Goal: Navigation & Orientation: Find specific page/section

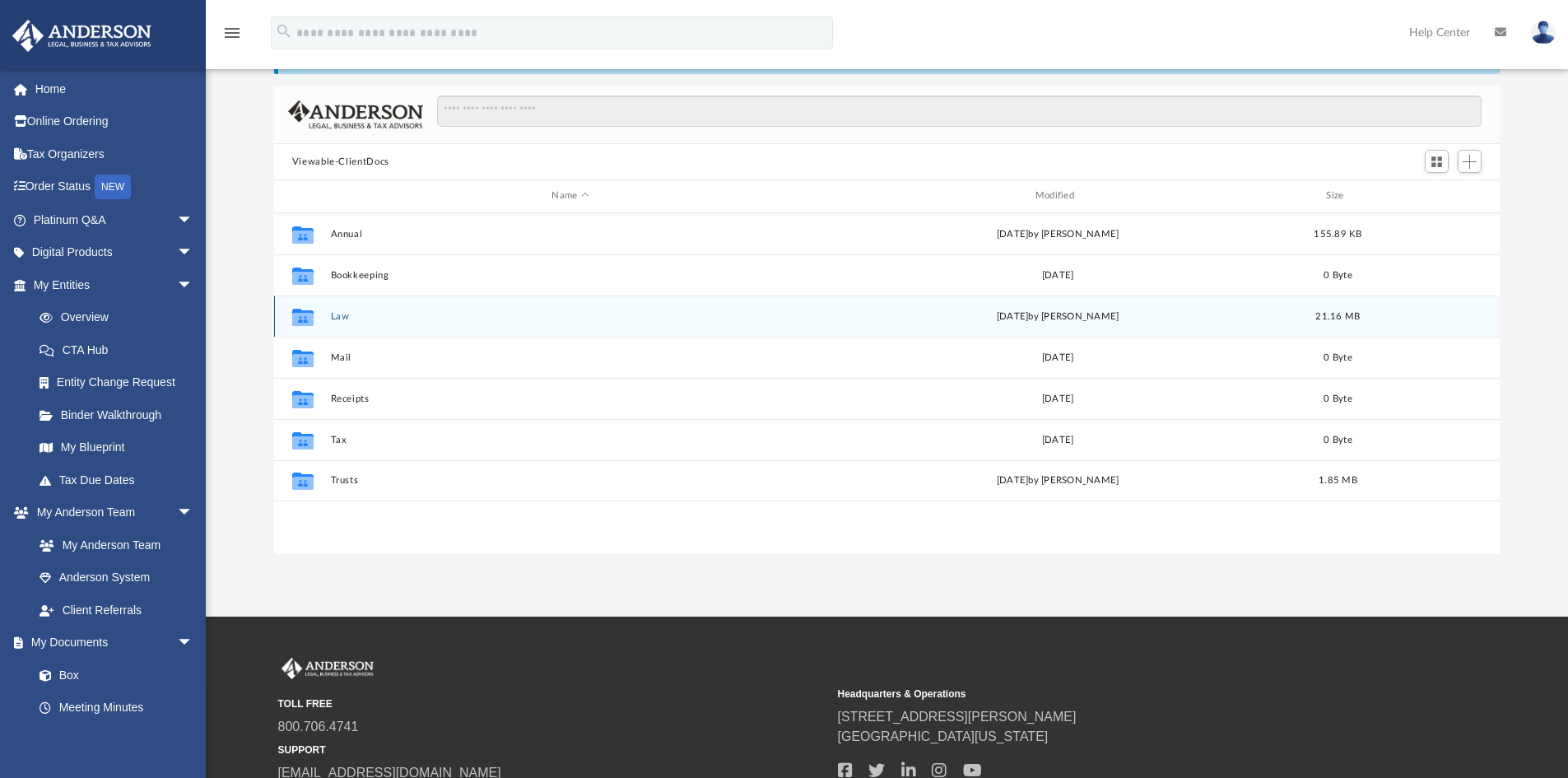
scroll to position [248, 0]
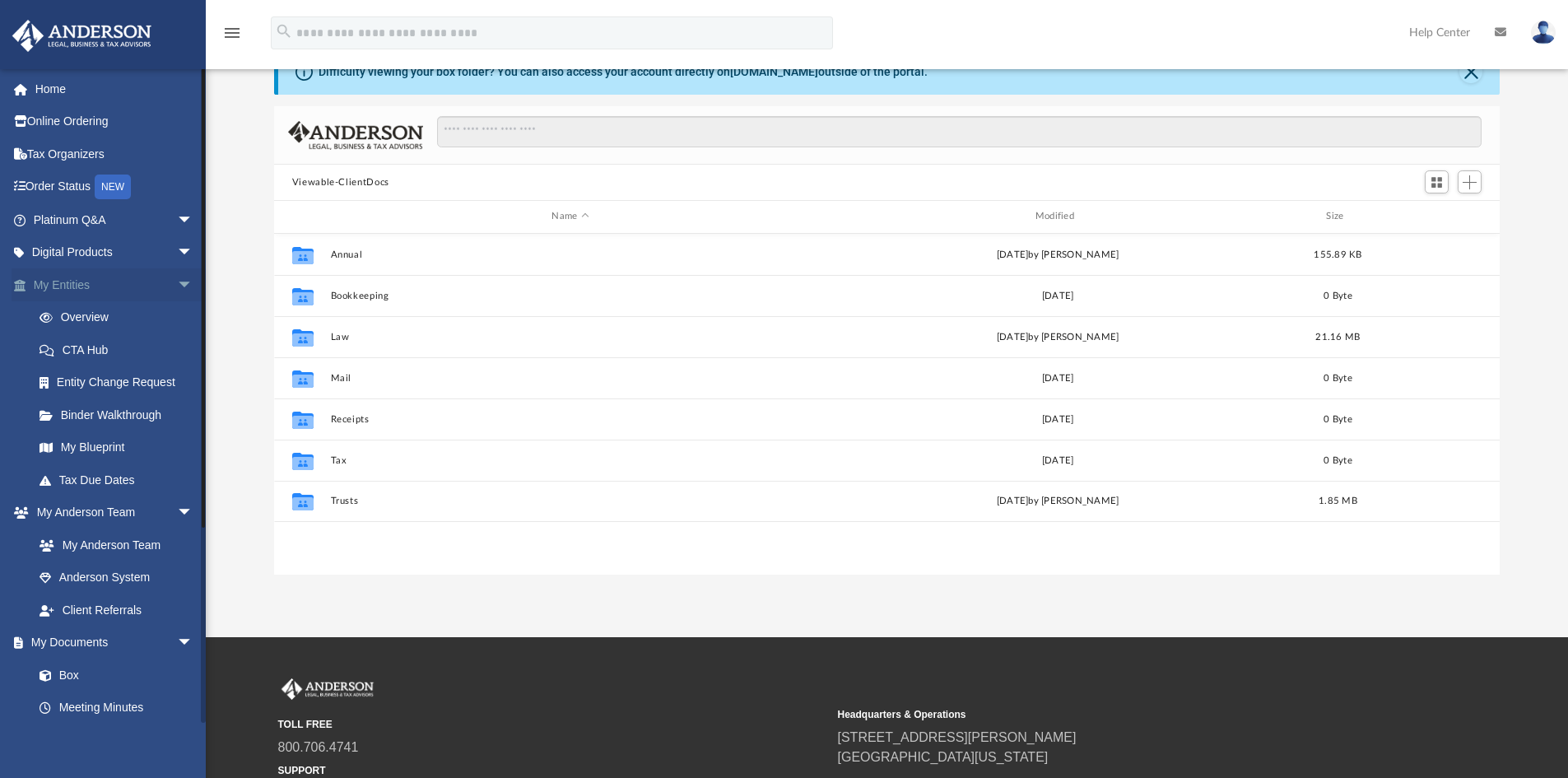
scroll to position [362, 1214]
click at [1502, 36] on icon at bounding box center [1501, 32] width 12 height 12
click at [1503, 36] on icon at bounding box center [1501, 32] width 12 height 12
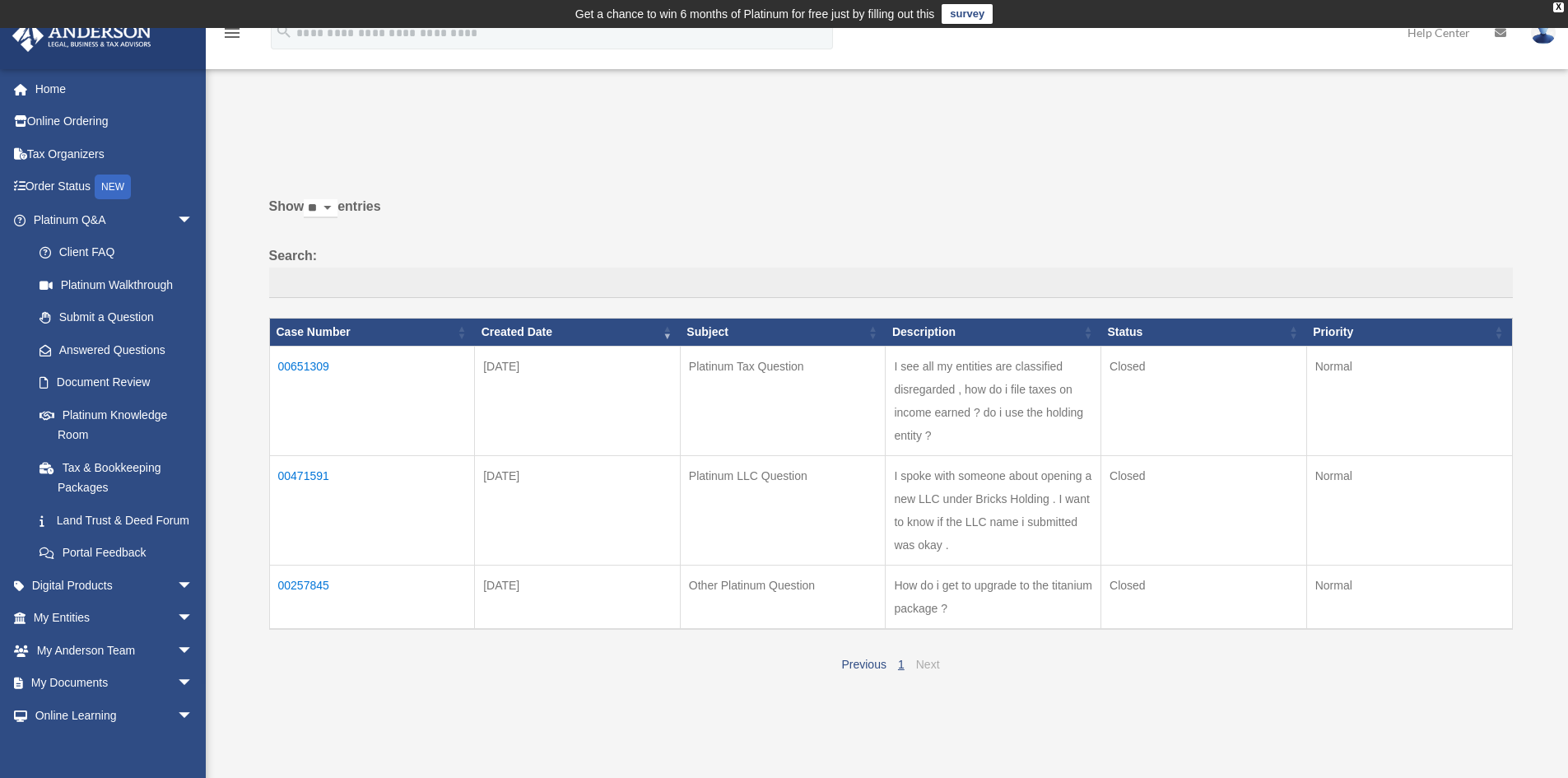
click at [930, 662] on link "Next" at bounding box center [928, 664] width 24 height 13
click at [900, 665] on link "1" at bounding box center [901, 664] width 7 height 13
click at [133, 527] on link "Land Trust & Deed Forum" at bounding box center [120, 519] width 195 height 33
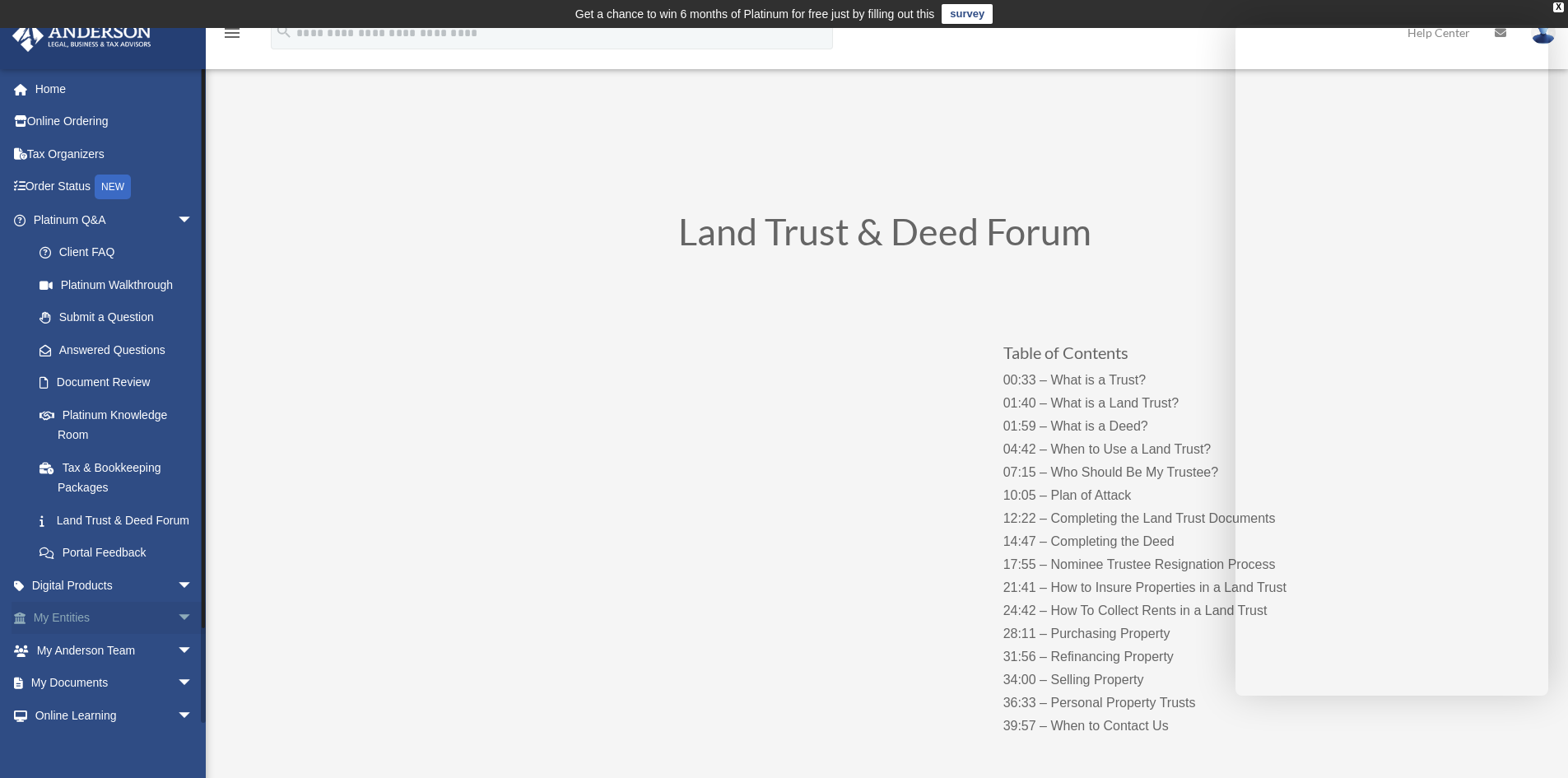
click at [50, 633] on link "My Entities arrow_drop_down" at bounding box center [115, 618] width 207 height 33
click at [97, 635] on link "My Entities arrow_drop_down" at bounding box center [115, 618] width 207 height 33
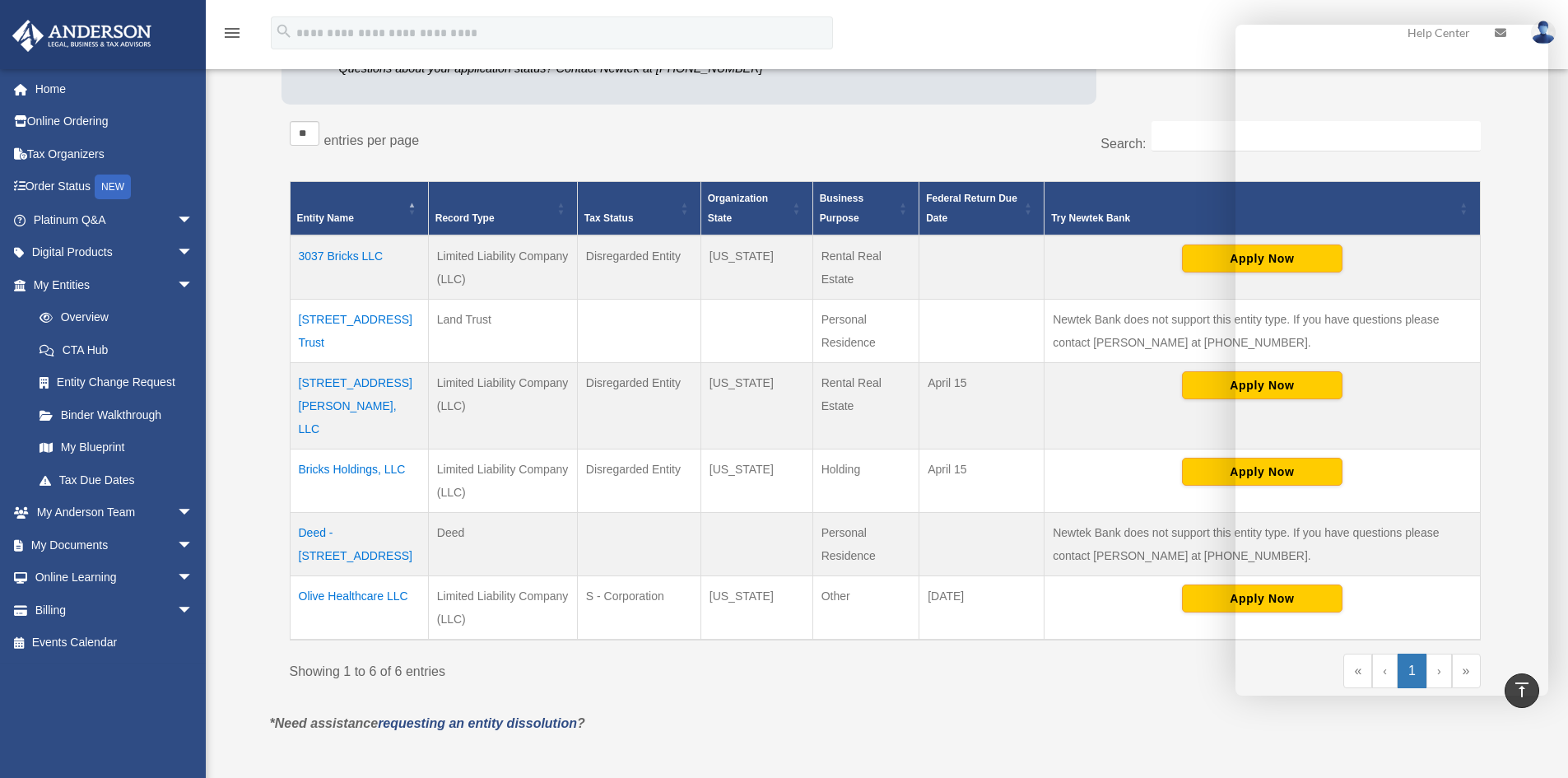
scroll to position [247, 0]
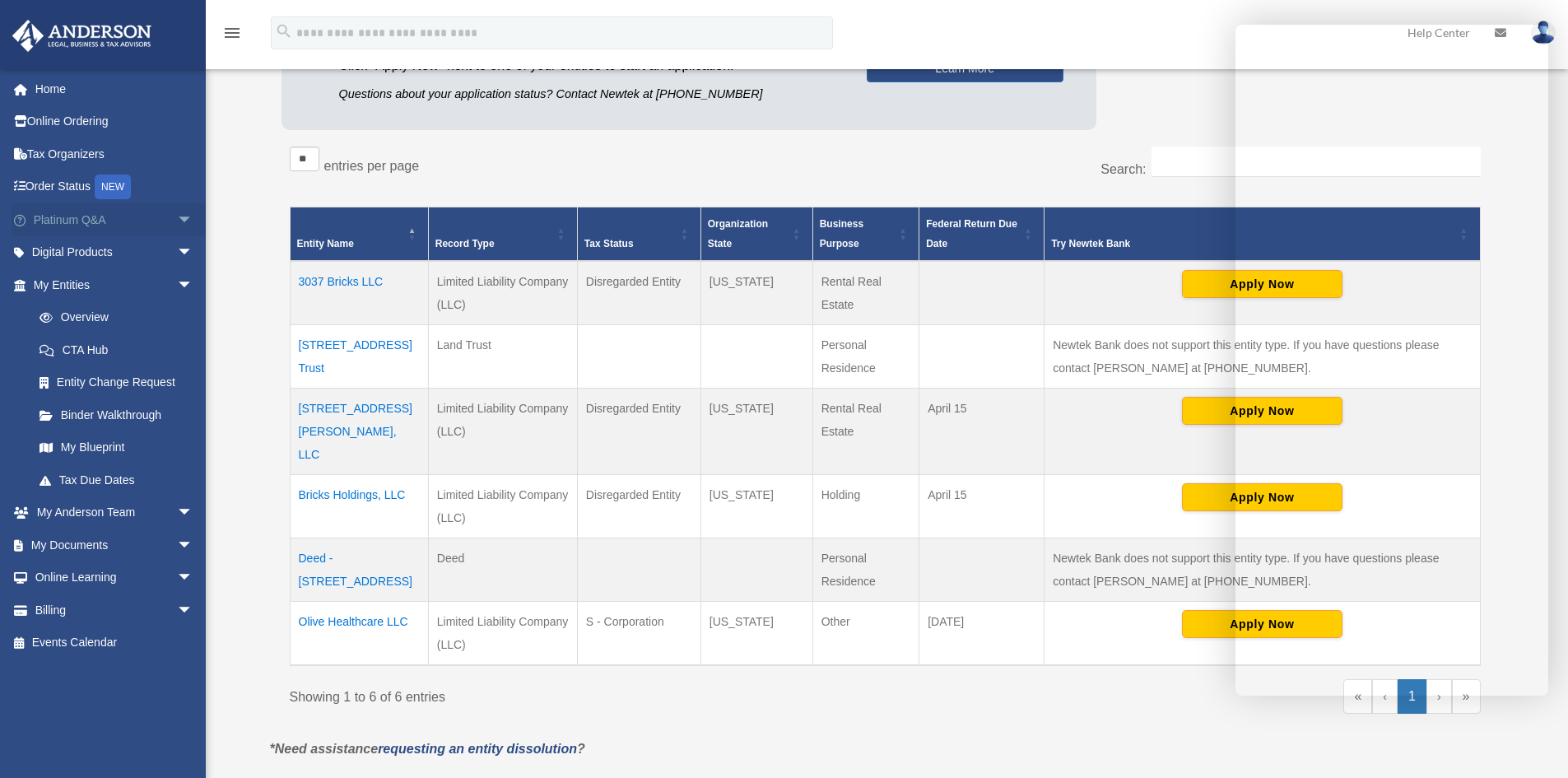
click at [90, 221] on link "Platinum Q&A arrow_drop_down" at bounding box center [115, 219] width 207 height 33
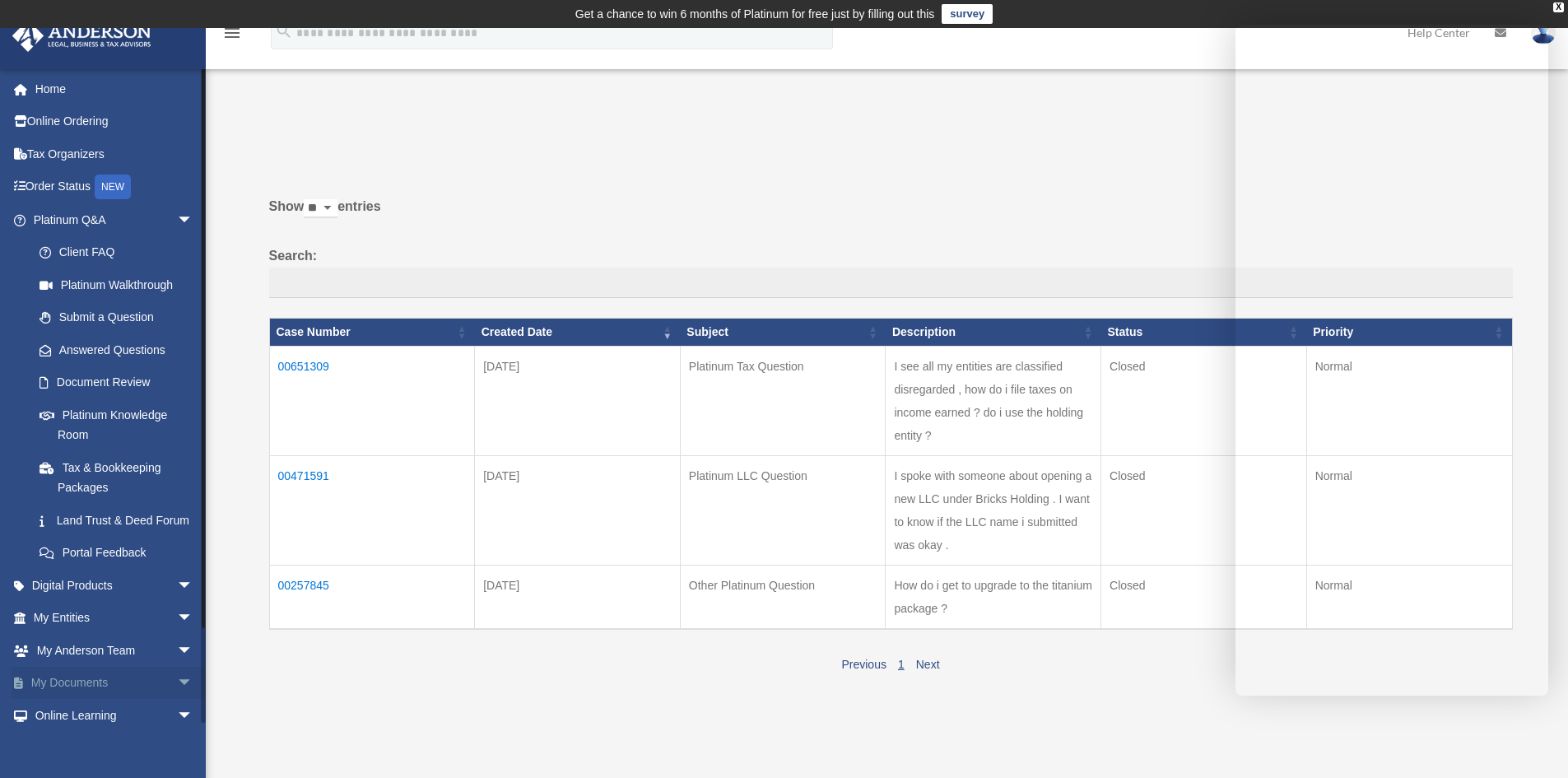
click at [114, 699] on link "My Documents arrow_drop_down" at bounding box center [115, 682] width 207 height 33
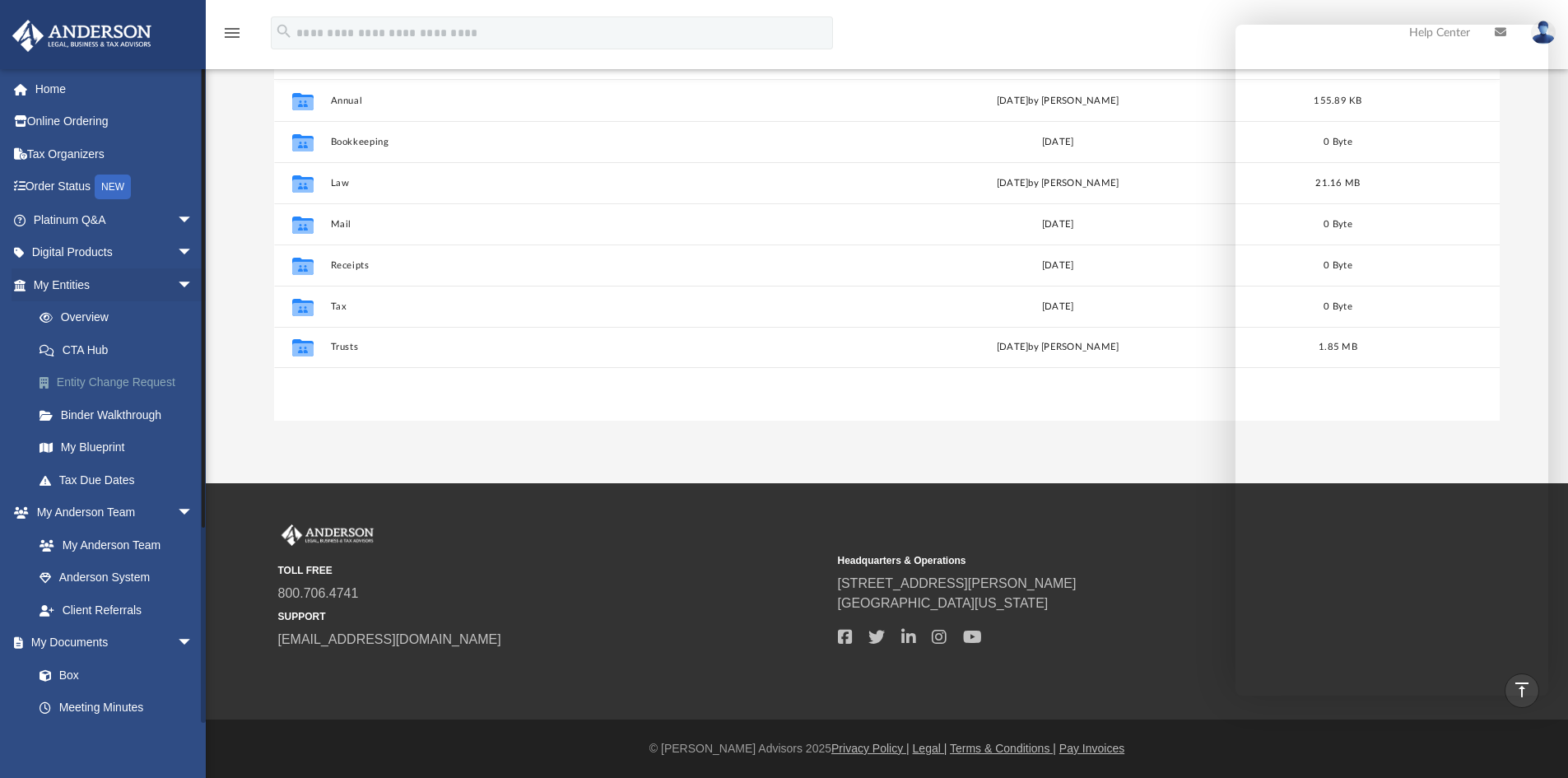
click at [101, 384] on link "Entity Change Request" at bounding box center [120, 382] width 195 height 33
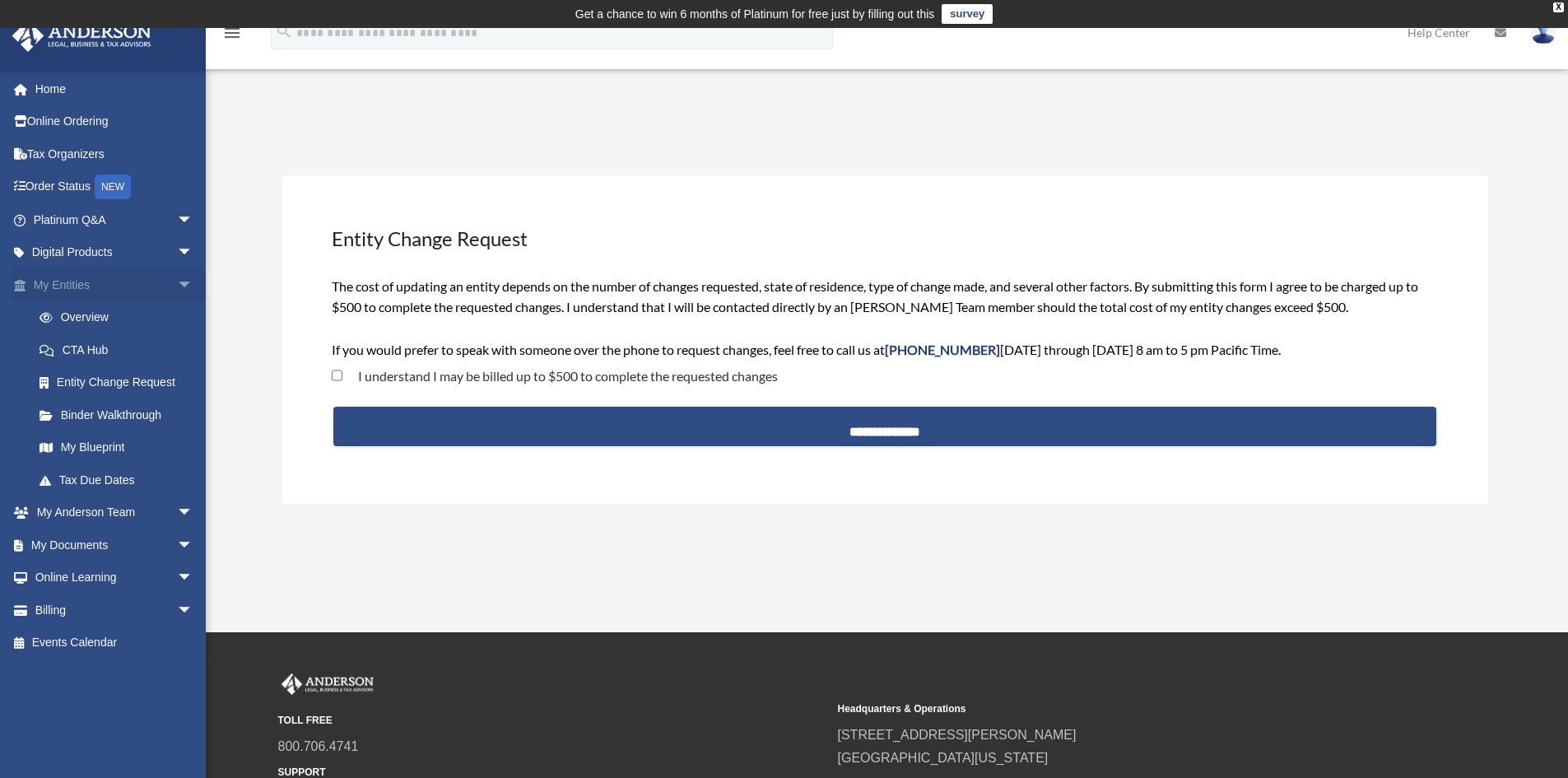
click at [77, 286] on link "My Entities arrow_drop_down" at bounding box center [115, 285] width 207 height 33
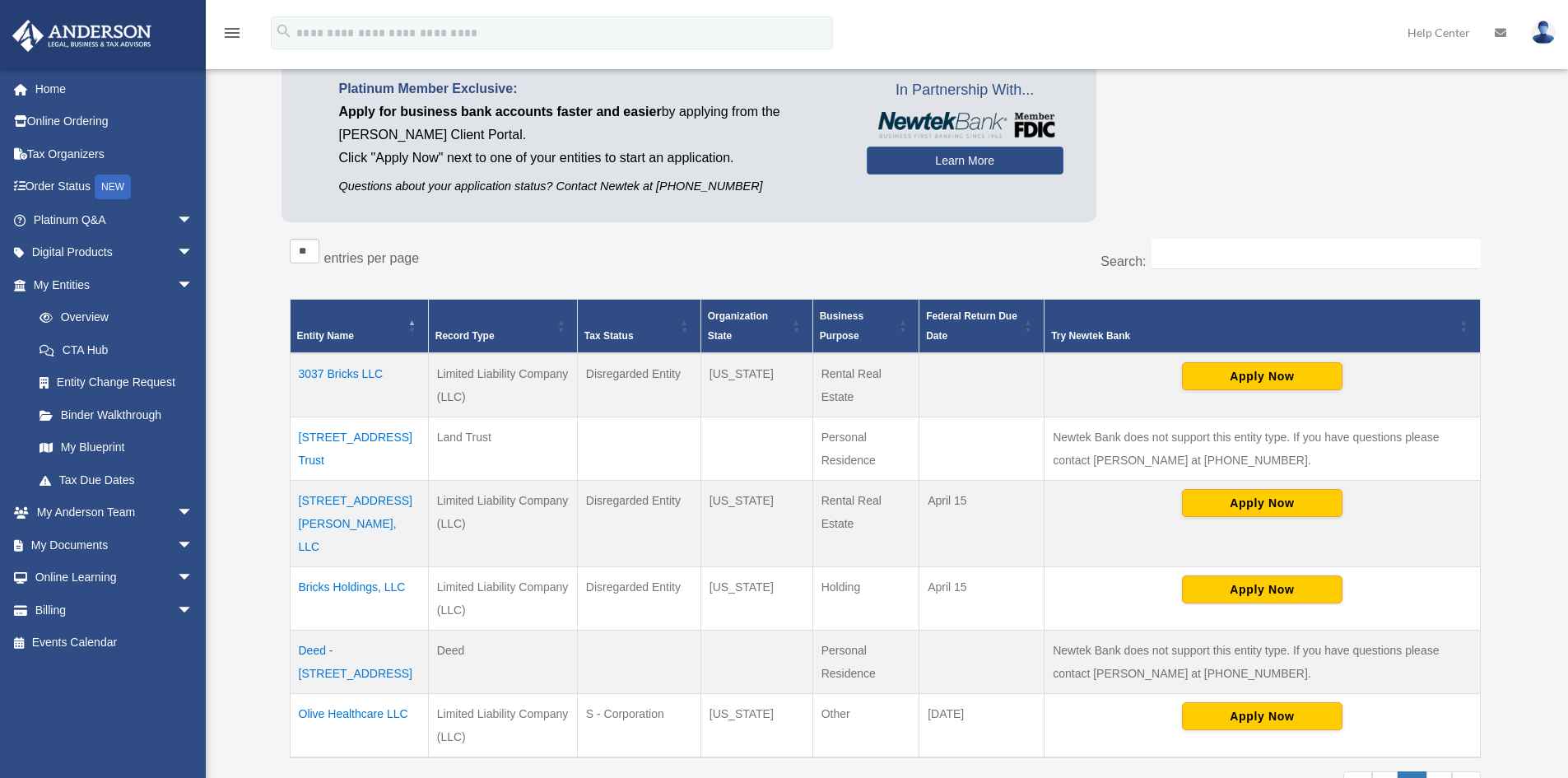
scroll to position [184, 0]
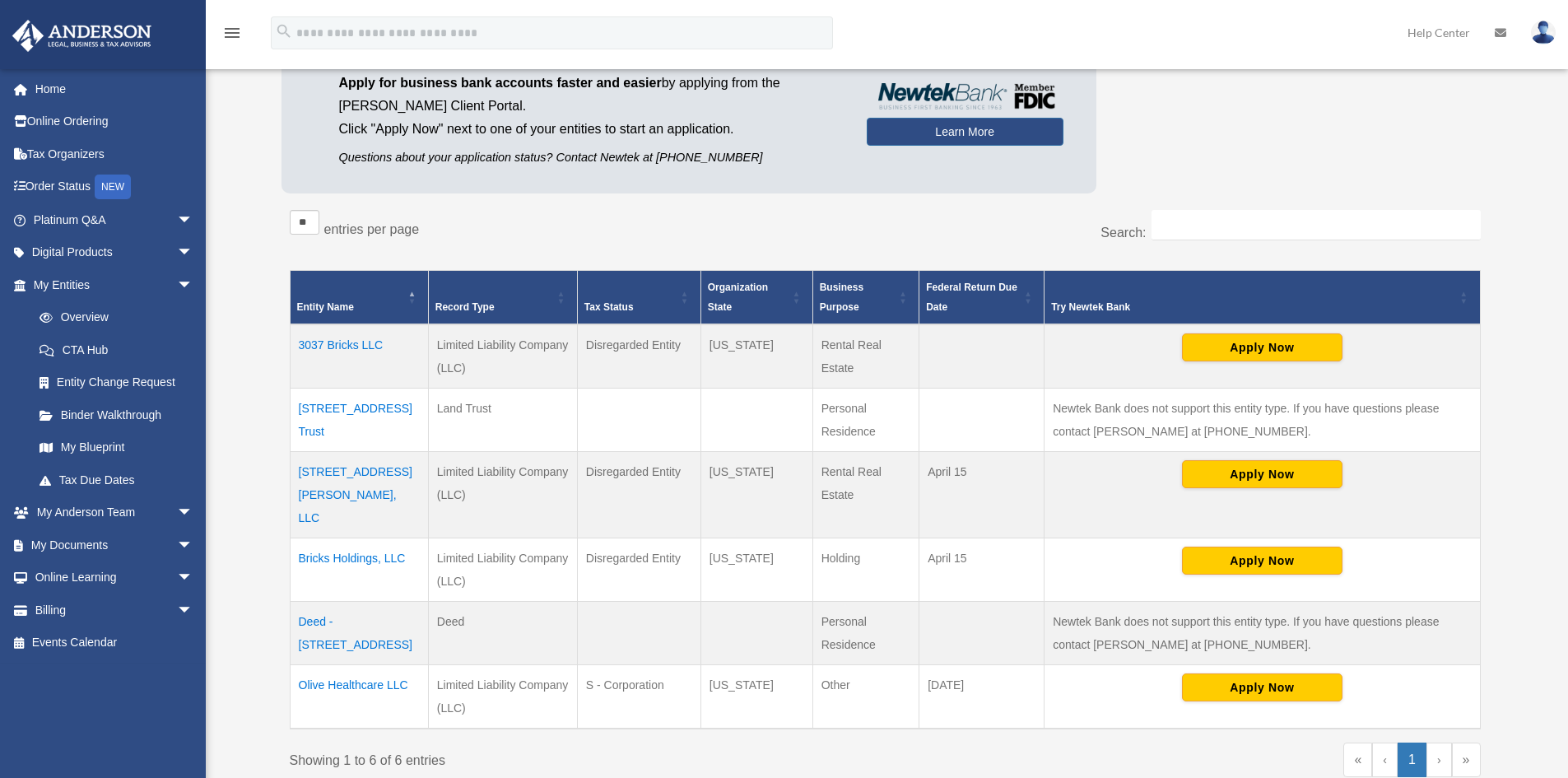
click at [320, 538] on td "Bricks Holdings, LLC" at bounding box center [358, 570] width 138 height 64
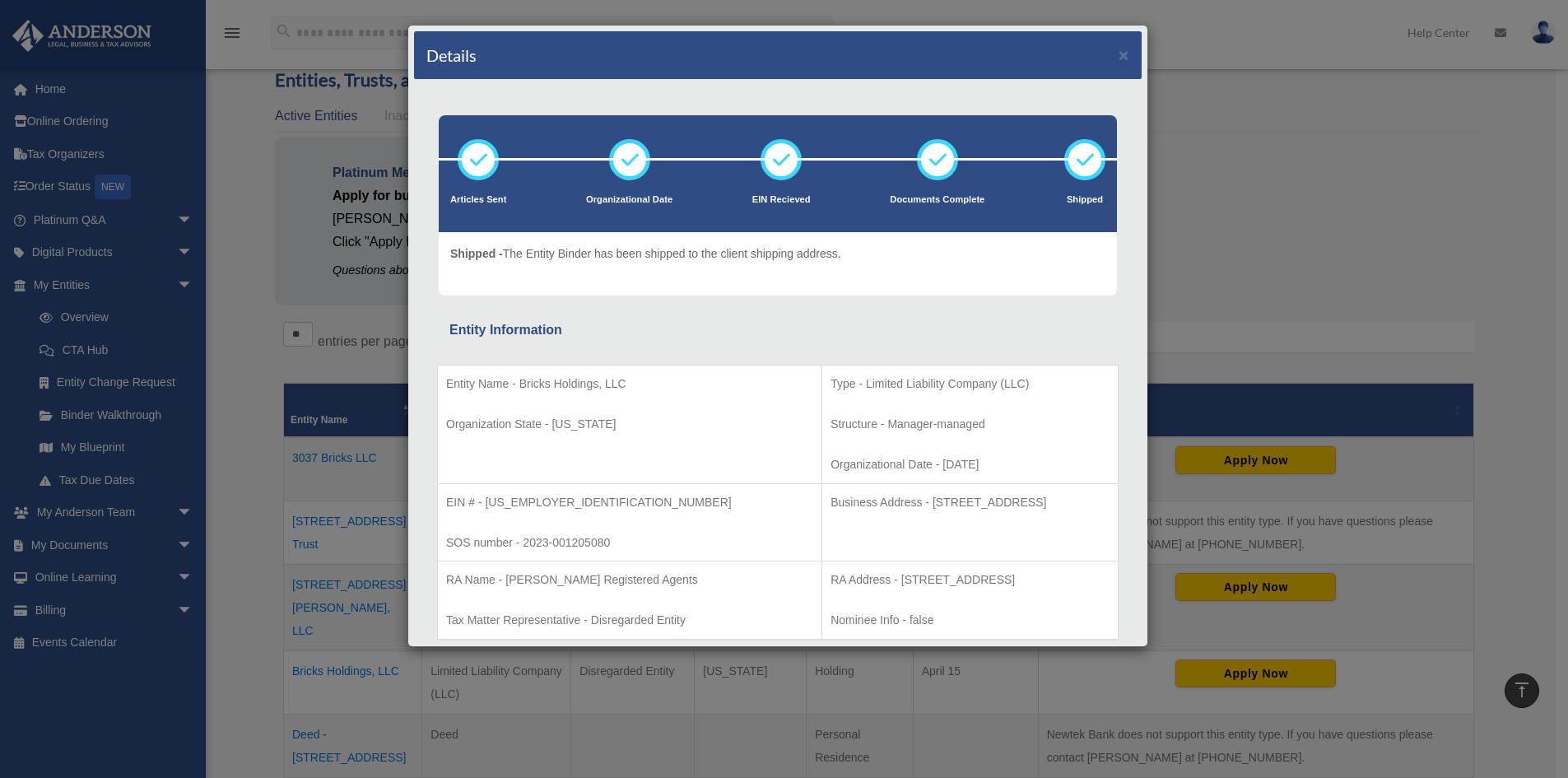
scroll to position [0, 0]
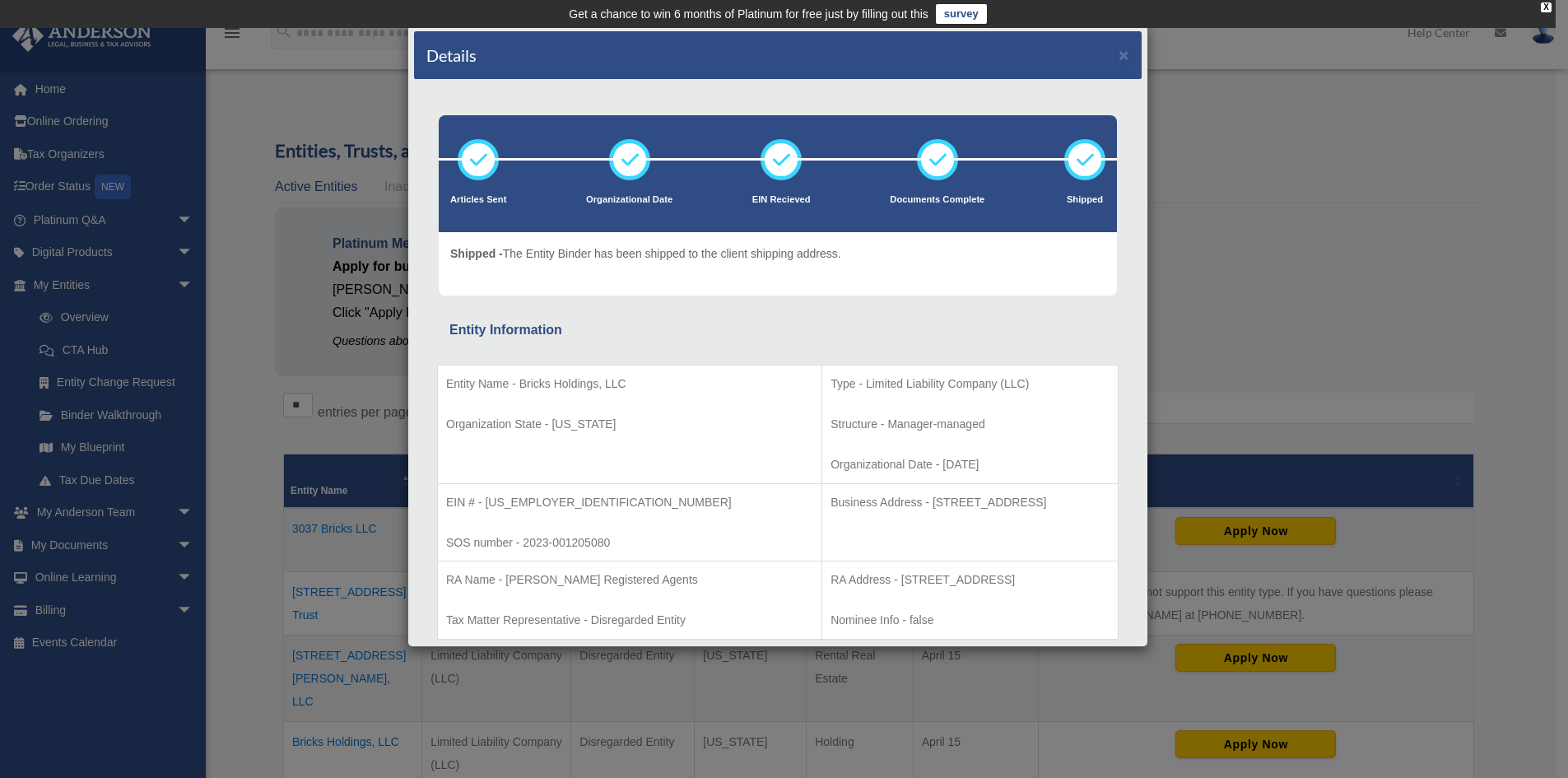
click at [1255, 212] on div "Details × Articles Sent Organizational Date" at bounding box center [784, 389] width 1568 height 778
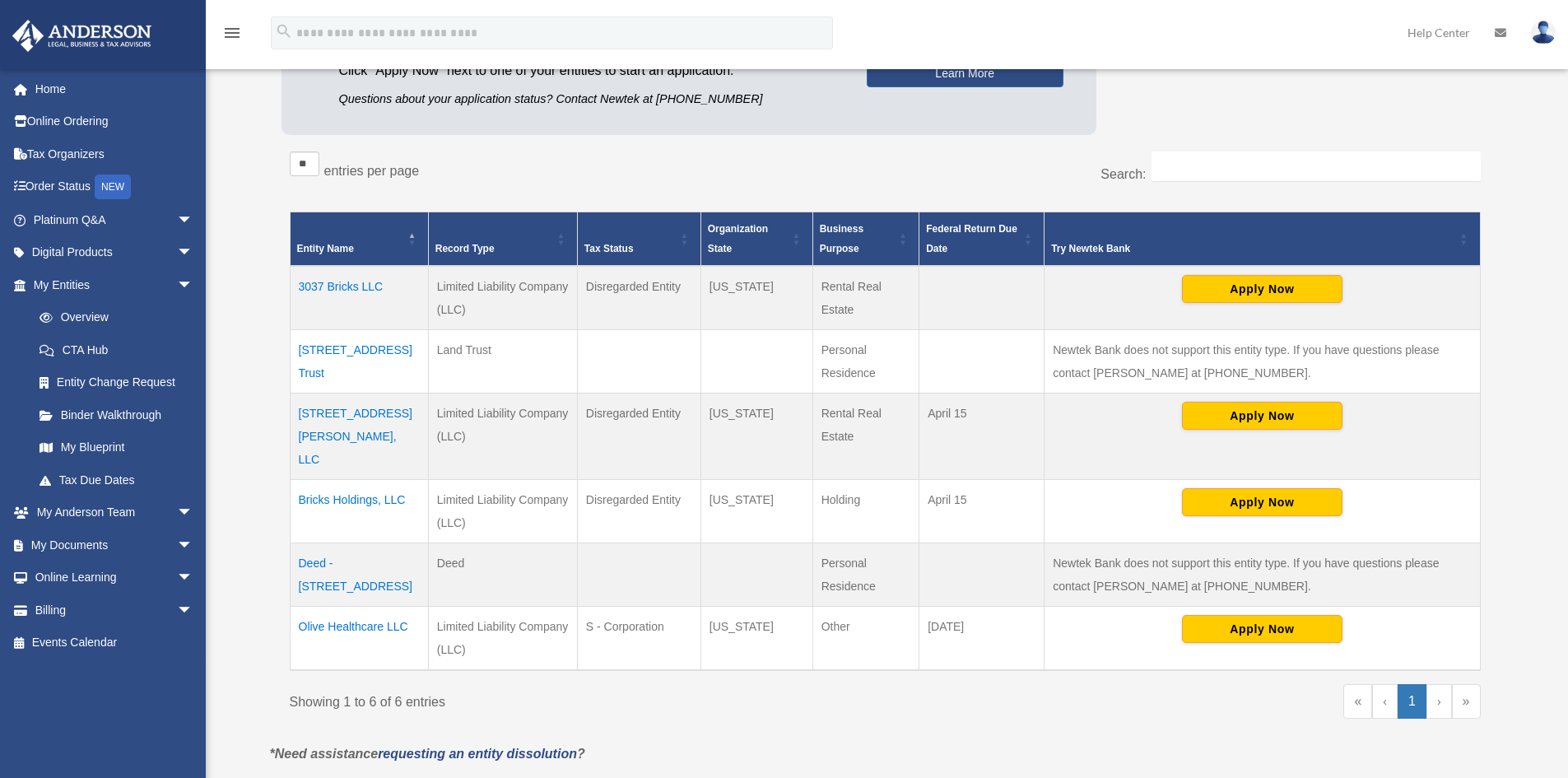
scroll to position [247, 0]
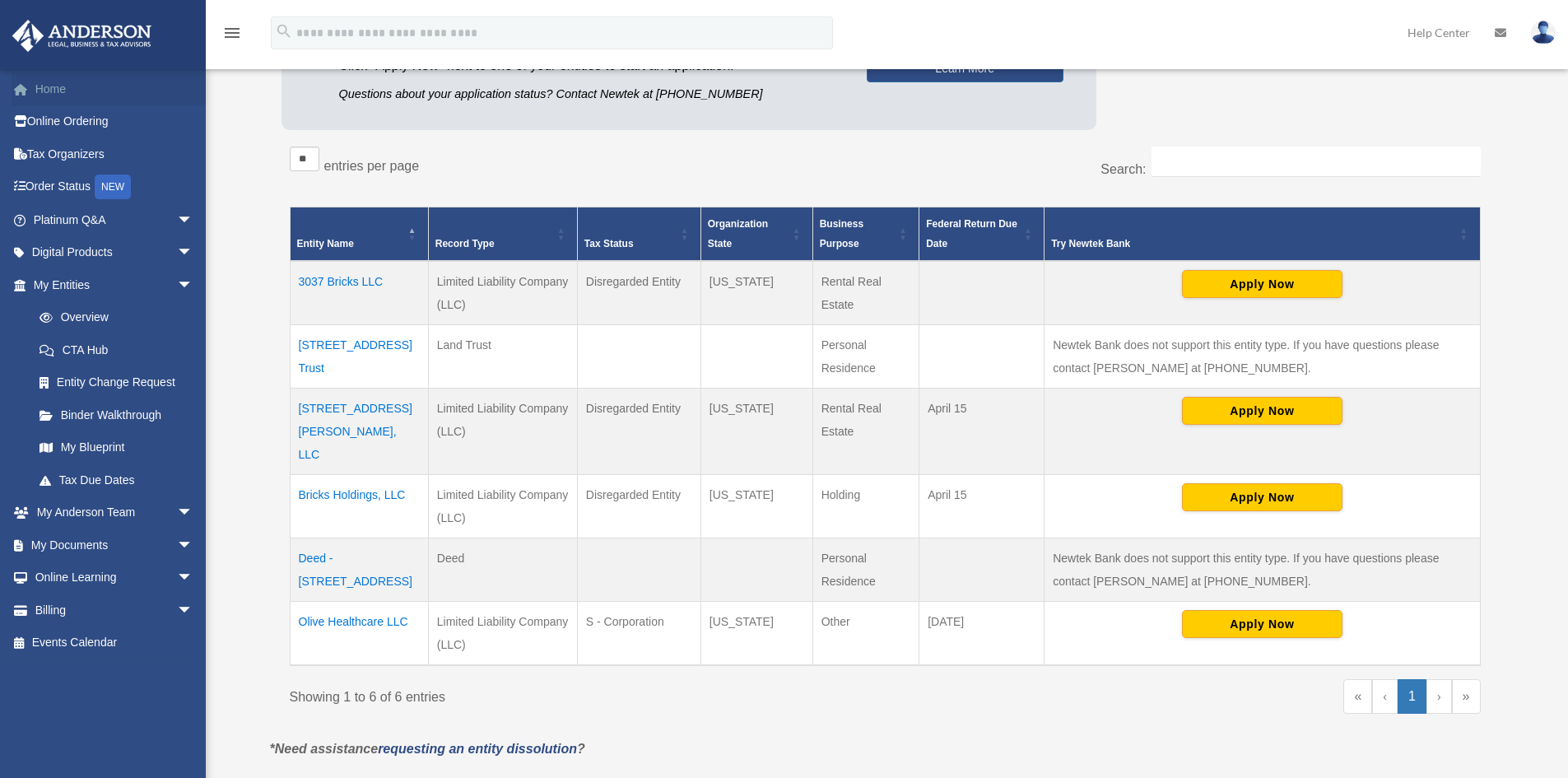
click at [67, 87] on link "Home" at bounding box center [115, 89] width 207 height 33
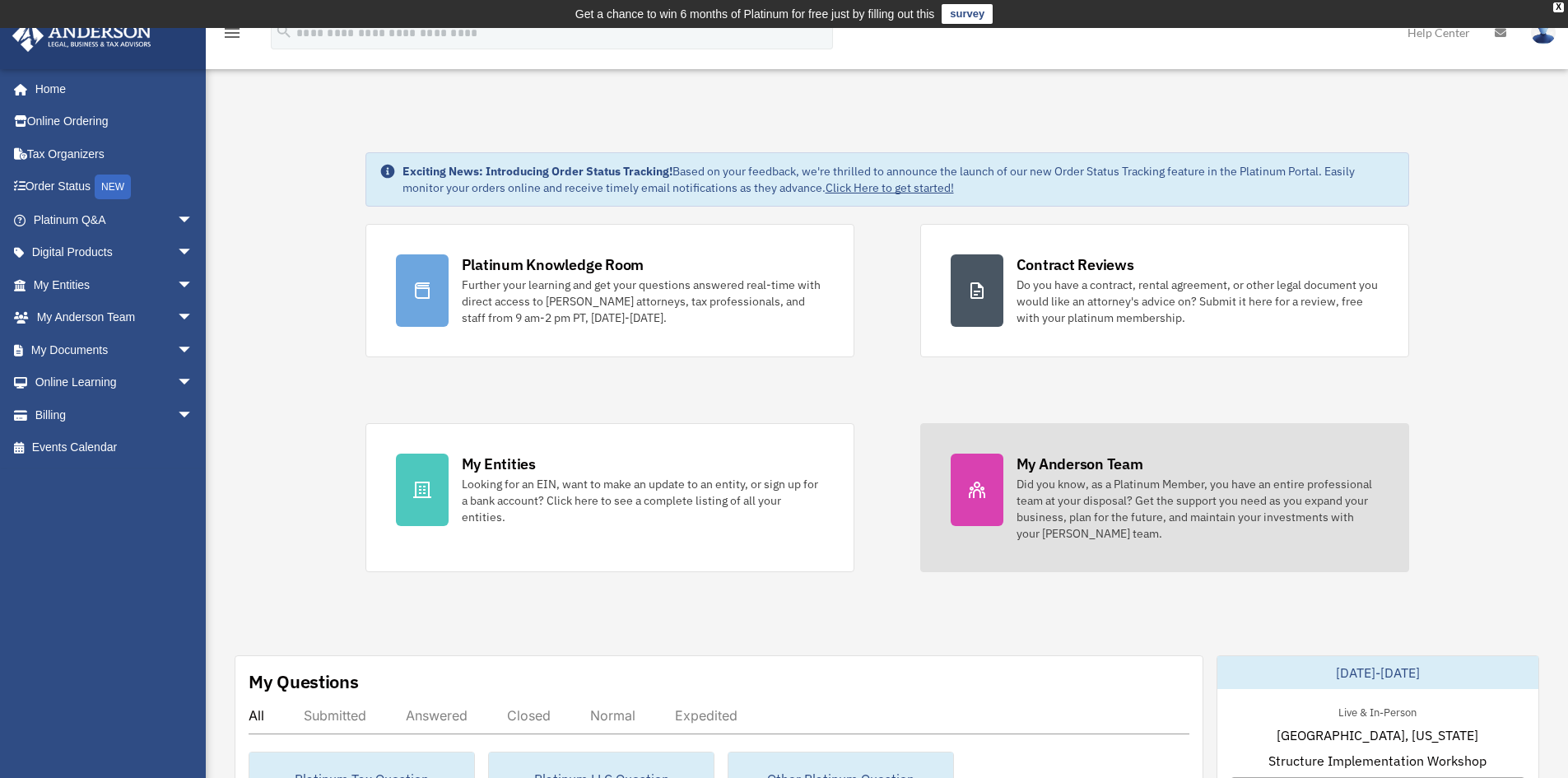
click at [1181, 518] on div "Did you know, as a Platinum Member, you have an entire professional team at you…" at bounding box center [1198, 508] width 362 height 66
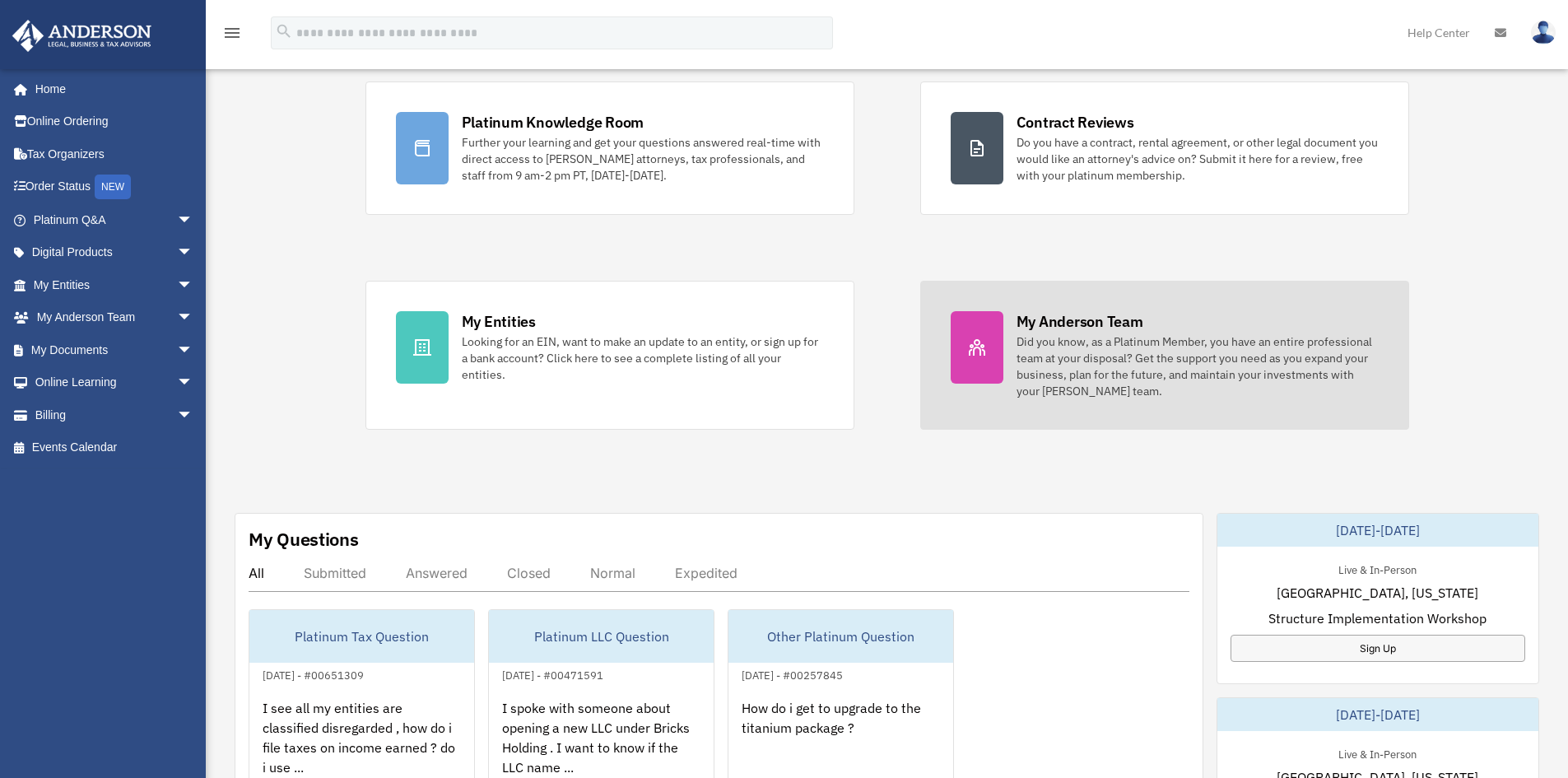
scroll to position [164, 0]
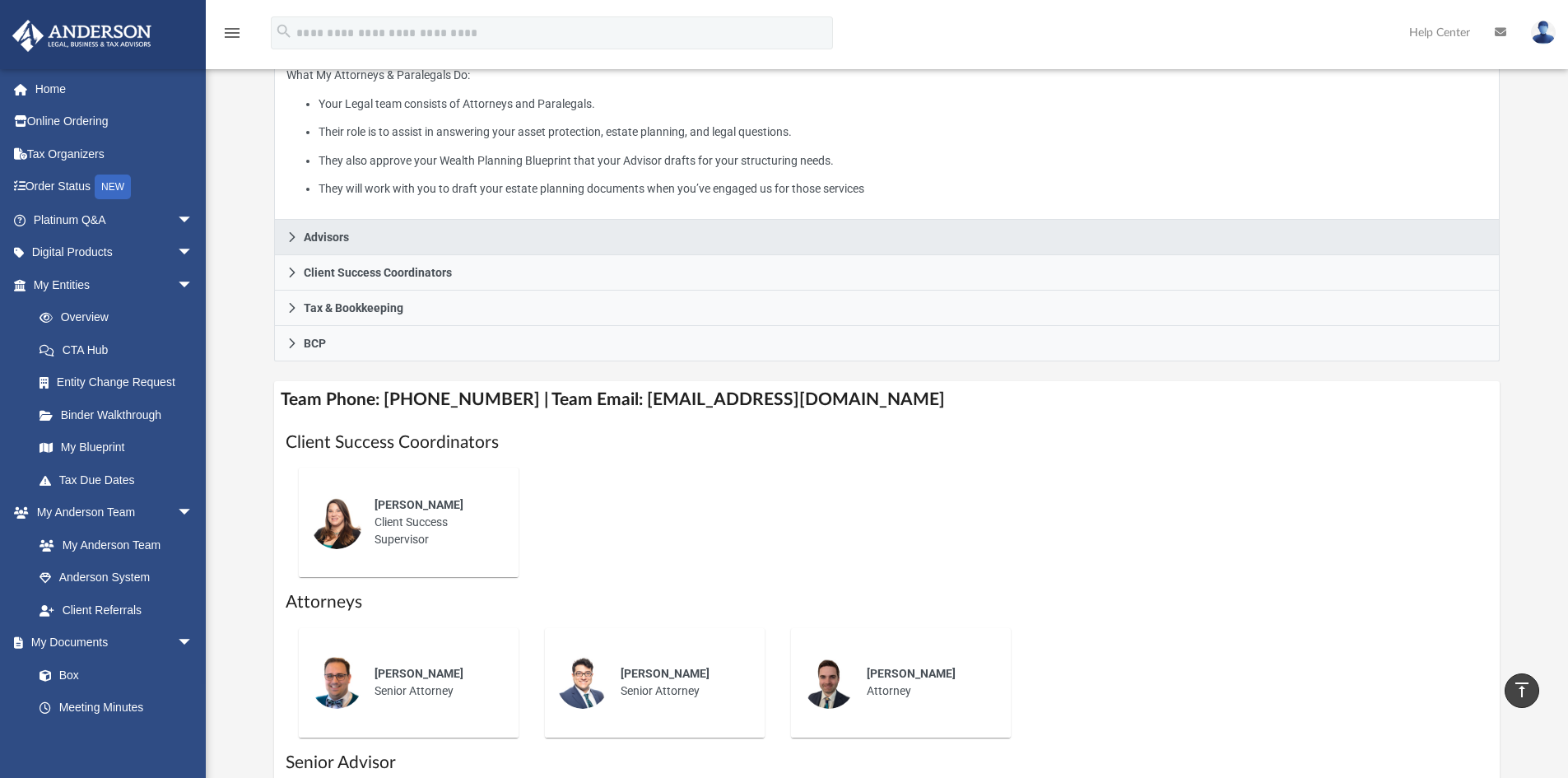
scroll to position [412, 0]
